Goal: Go to known website: Access a specific website the user already knows

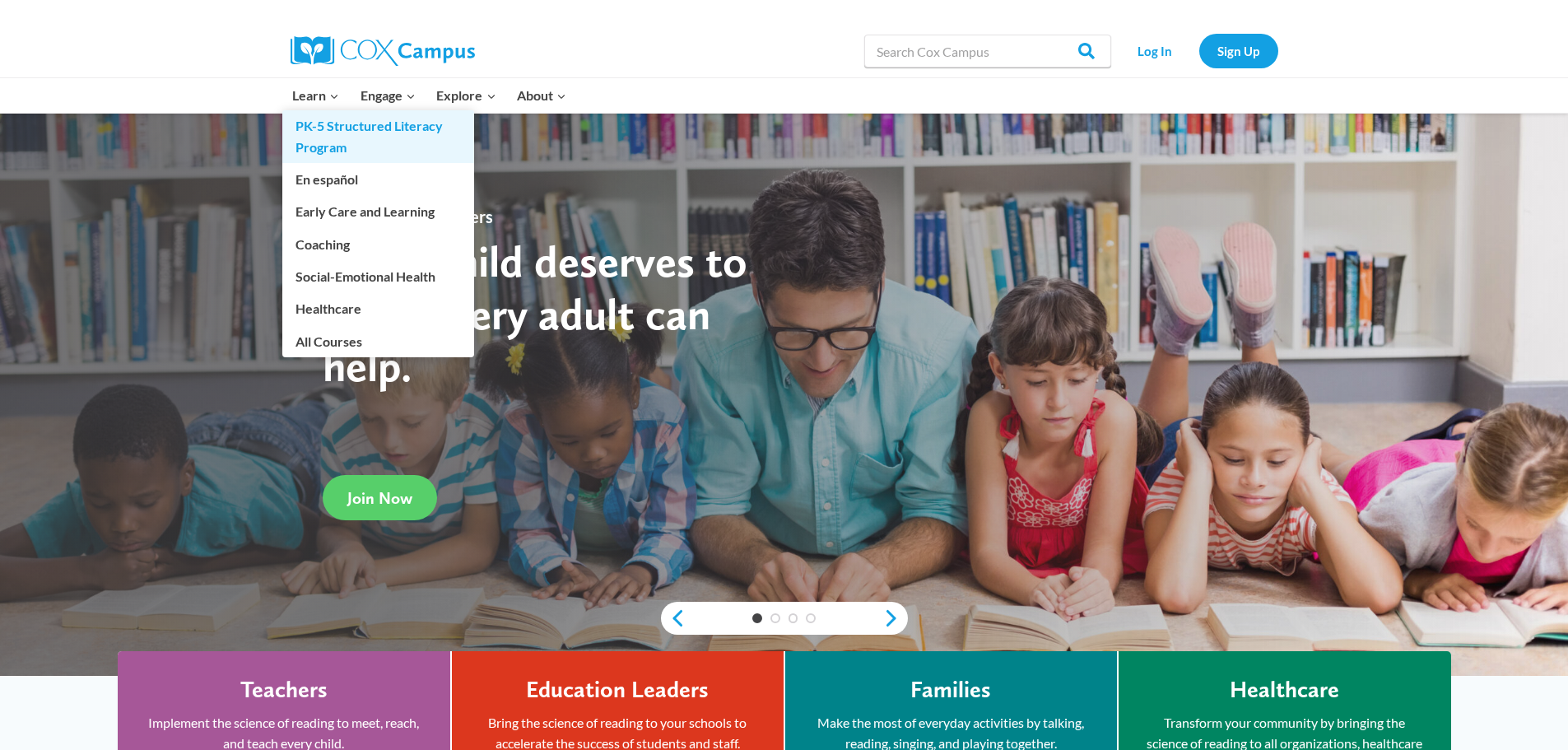
click at [316, 138] on link "PK-5 Structured Literacy Program" at bounding box center [378, 136] width 192 height 53
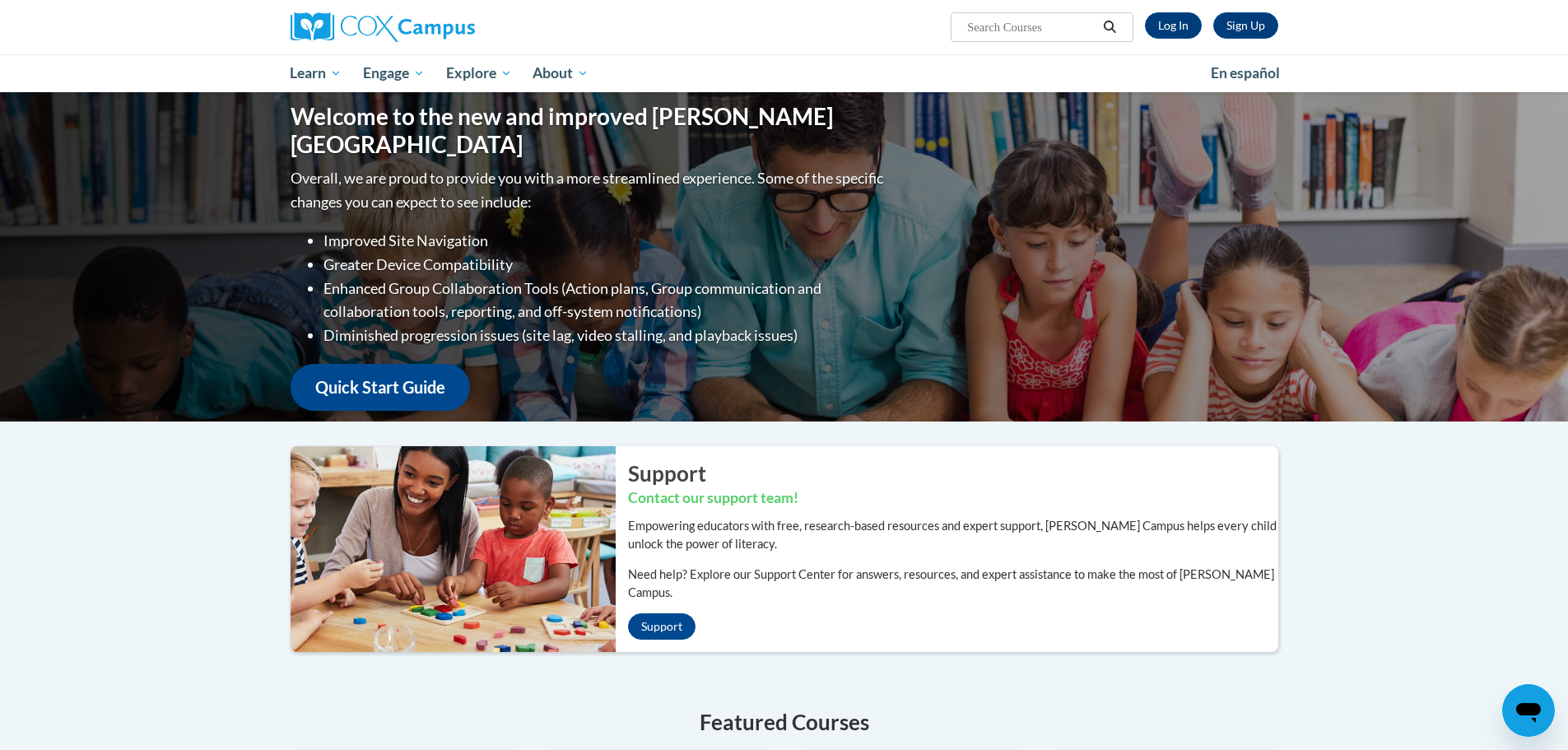
click at [1034, 401] on div "Welcome to the new and improved [PERSON_NAME] Campus Overall, we are proud to p…" at bounding box center [784, 257] width 1037 height 330
